Goal: Check status: Check status

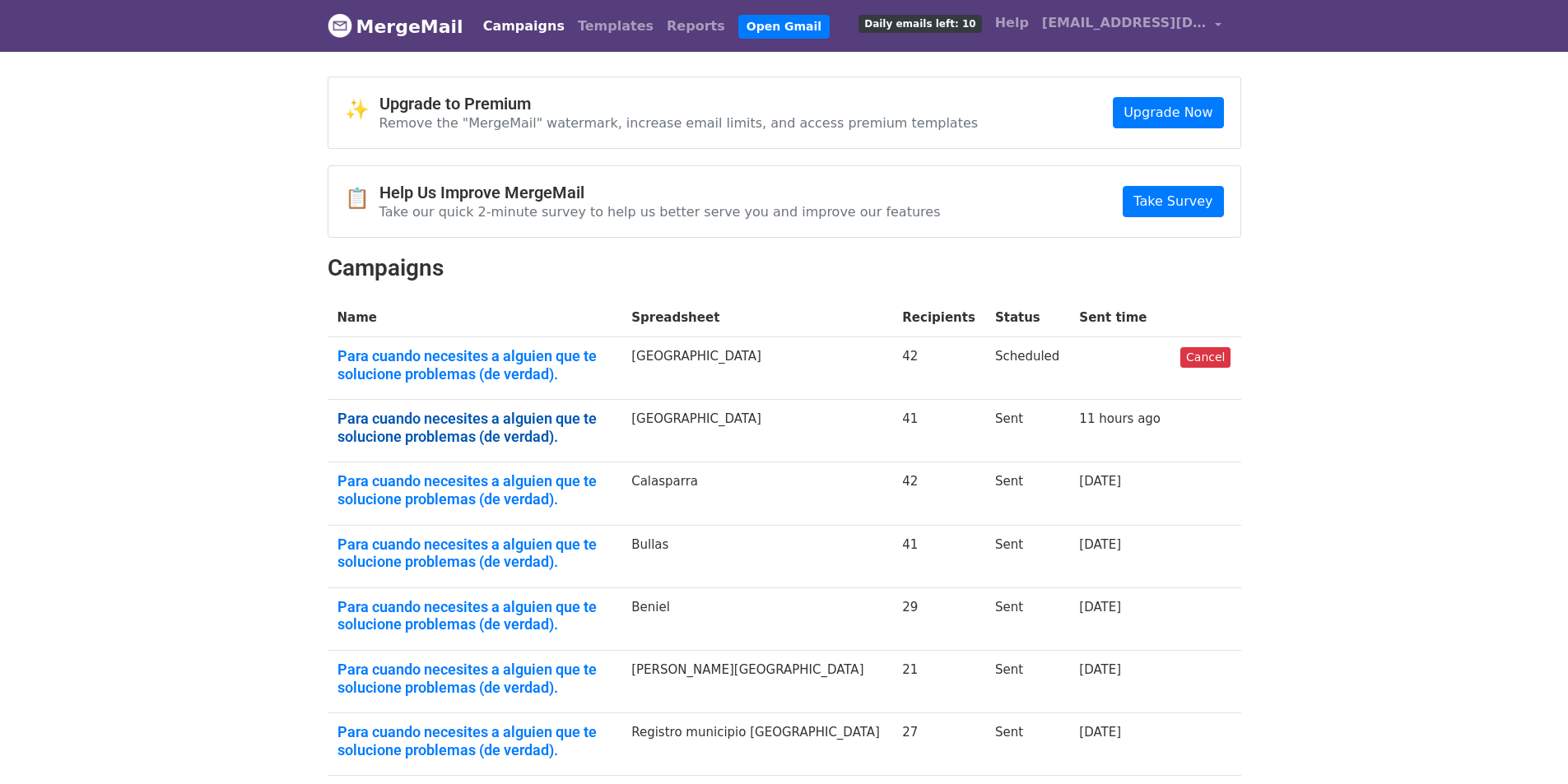
click at [468, 409] on link "Para cuando necesites a alguien que te solucione problemas (de verdad)." at bounding box center [475, 427] width 275 height 35
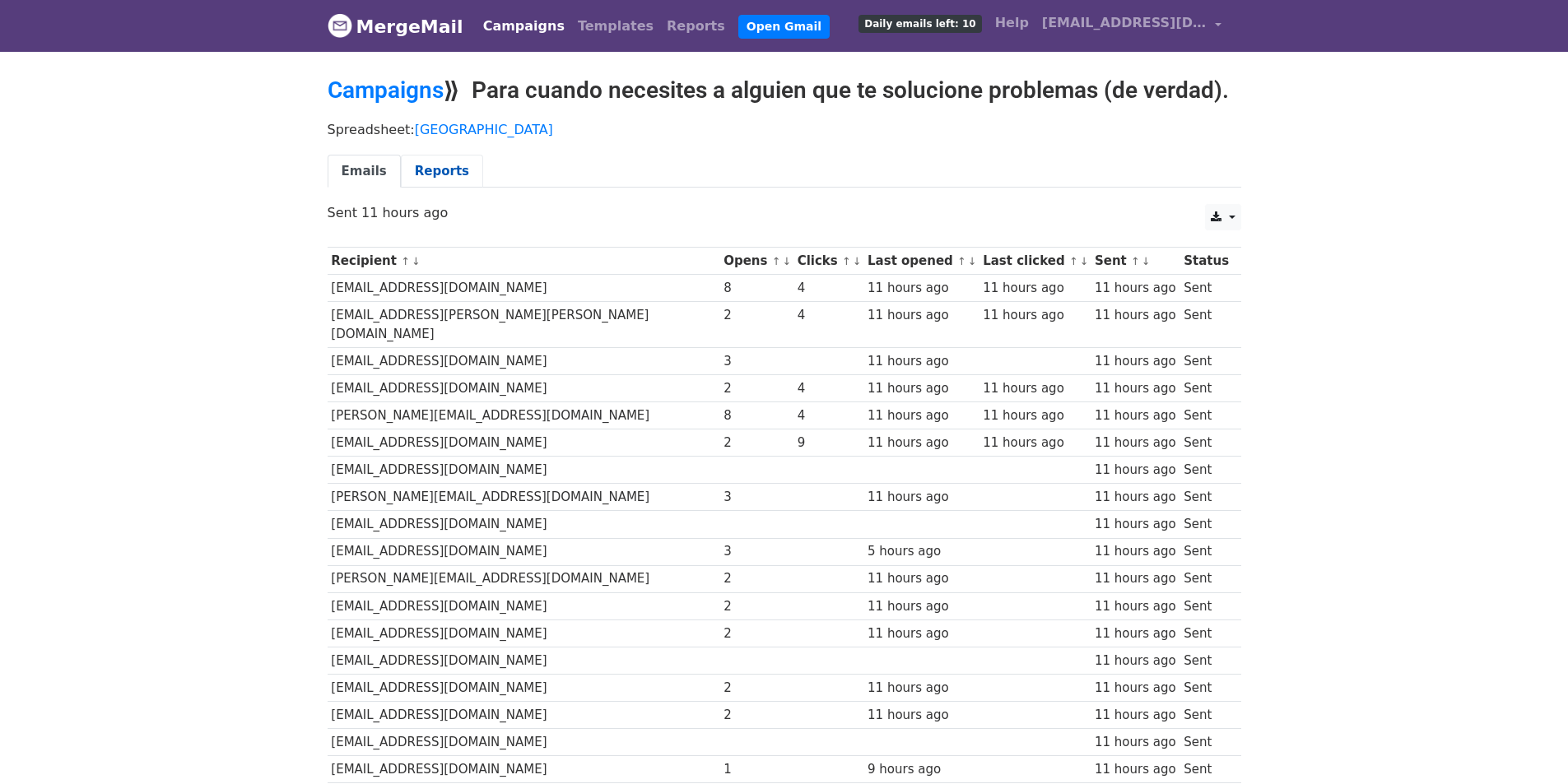
click at [416, 169] on link "Reports" at bounding box center [442, 171] width 82 height 34
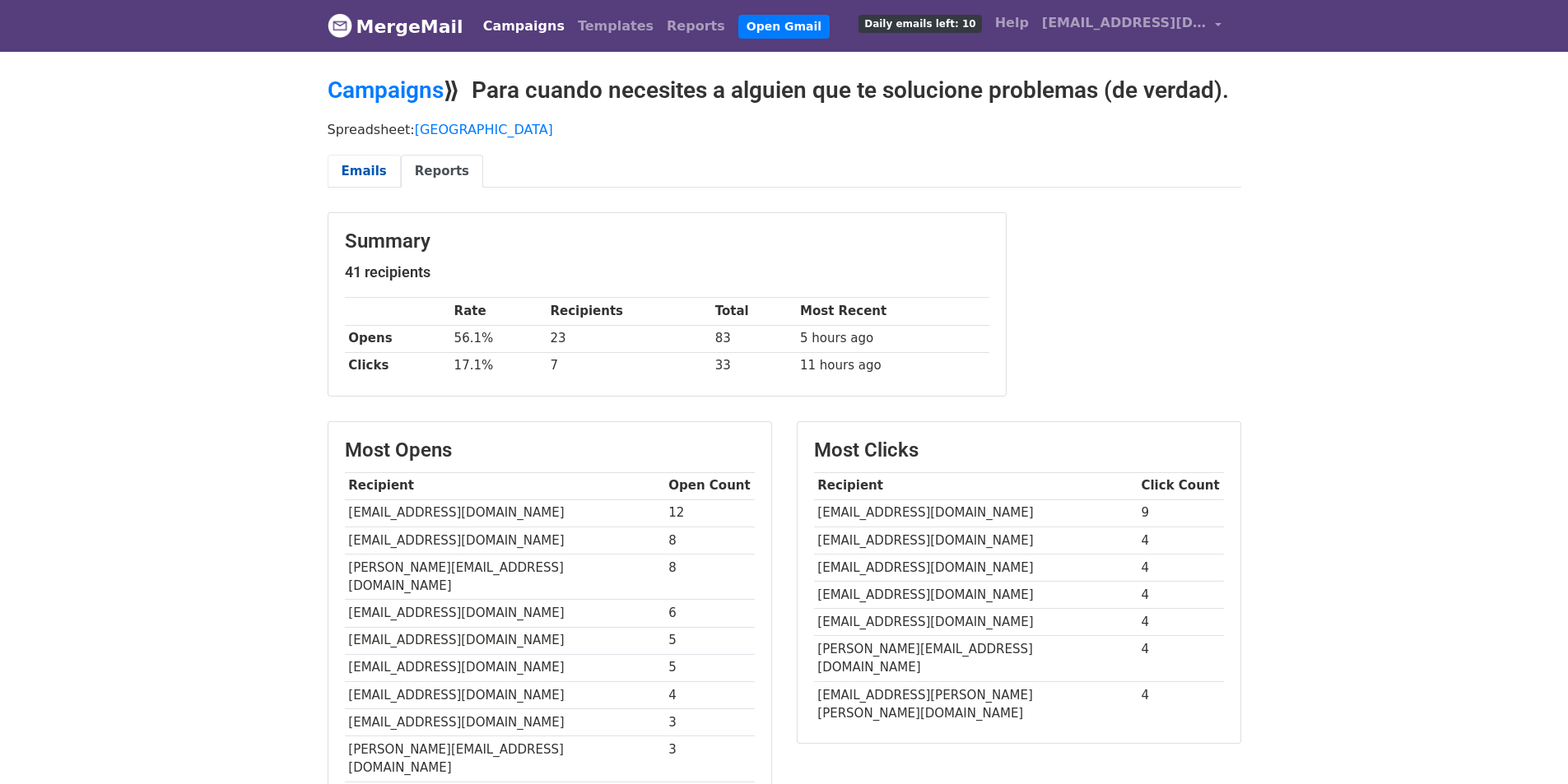
click at [343, 172] on link "Emails" at bounding box center [364, 171] width 74 height 34
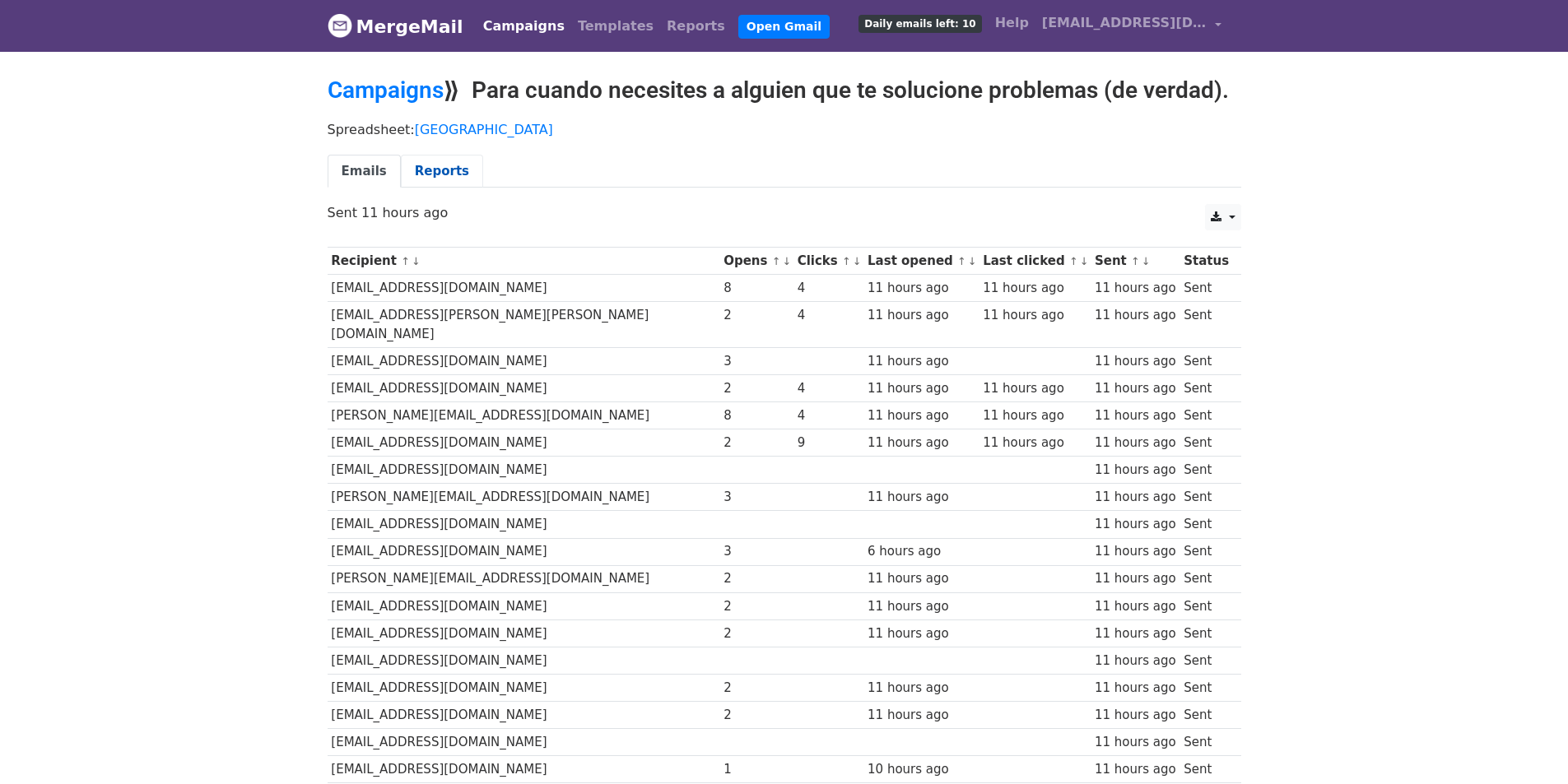
click at [422, 159] on link "Reports" at bounding box center [442, 171] width 82 height 34
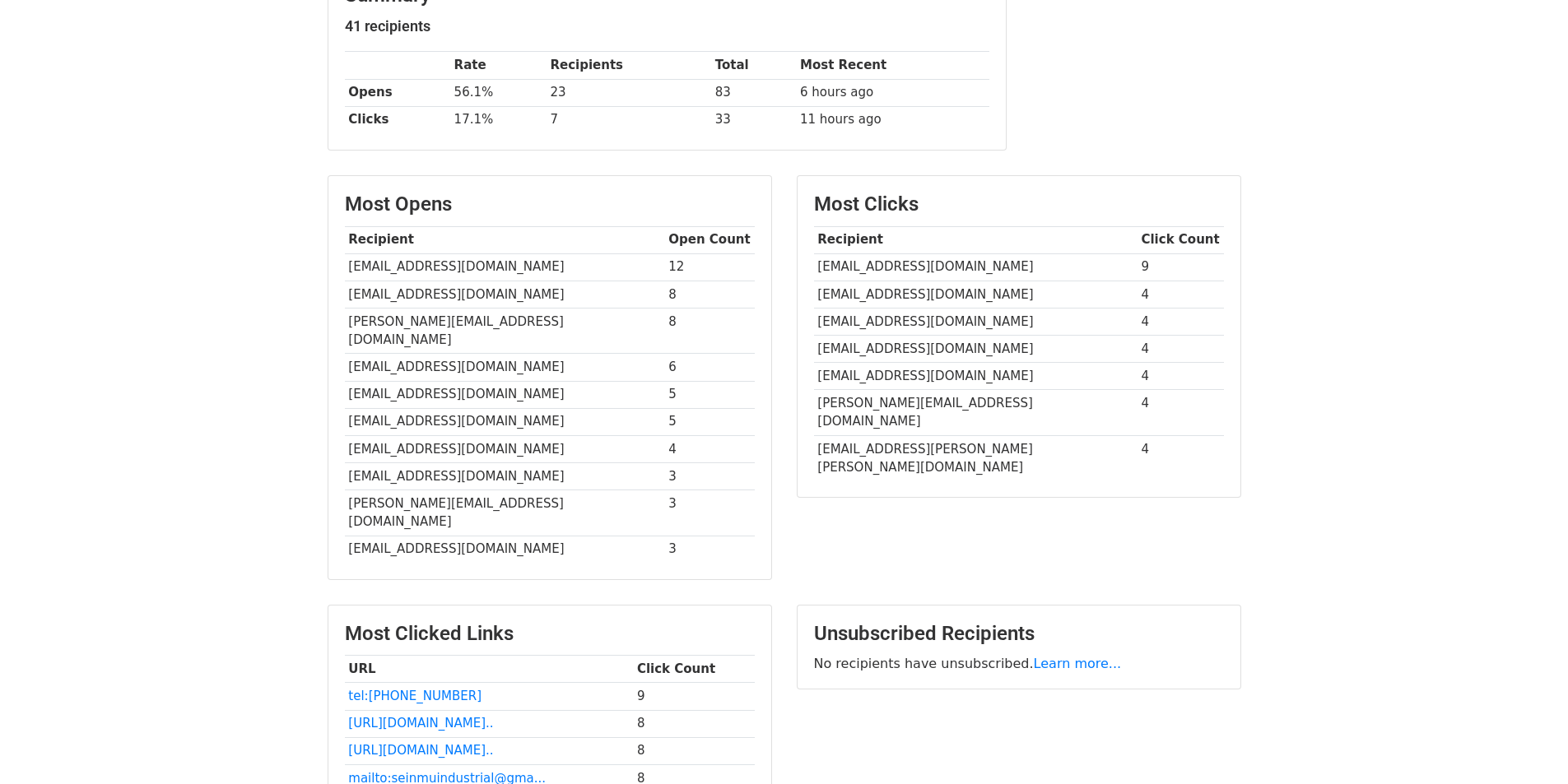
scroll to position [382, 0]
